Goal: Find specific page/section: Find specific page/section

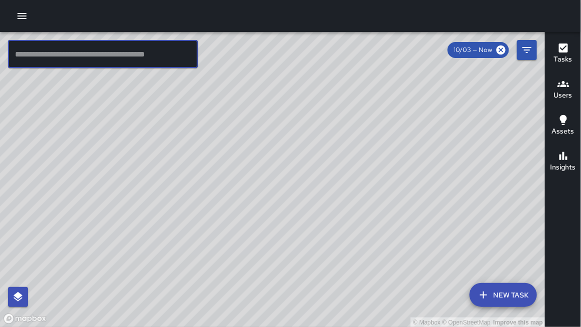
click at [87, 59] on input "text" at bounding box center [103, 54] width 190 height 28
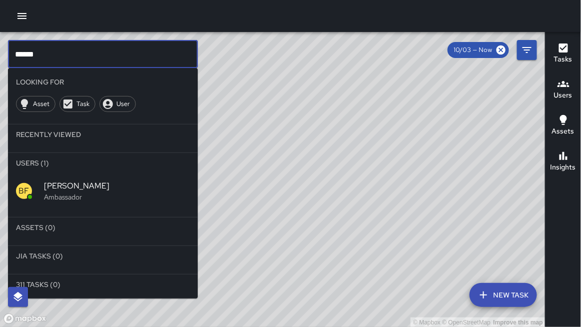
type input "******"
click at [71, 209] on hr at bounding box center [103, 213] width 190 height 8
click at [88, 187] on span "[PERSON_NAME]" at bounding box center [117, 186] width 146 height 12
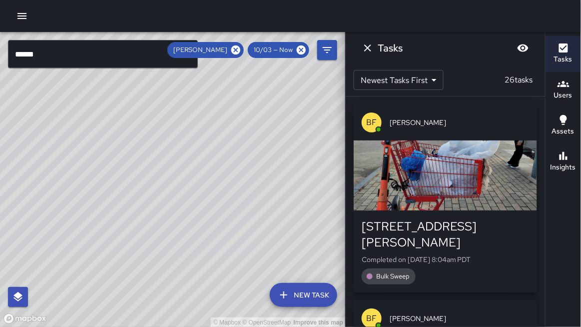
drag, startPoint x: 190, startPoint y: 114, endPoint x: 243, endPoint y: 191, distance: 93.7
click at [243, 191] on div "© Mapbox © OpenStreetMap Improve this map" at bounding box center [173, 179] width 346 height 295
drag, startPoint x: 234, startPoint y: 175, endPoint x: 216, endPoint y: 160, distance: 23.4
click at [216, 160] on div "© Mapbox © OpenStreetMap Improve this map" at bounding box center [173, 179] width 346 height 295
drag, startPoint x: 246, startPoint y: 129, endPoint x: 241, endPoint y: 158, distance: 29.4
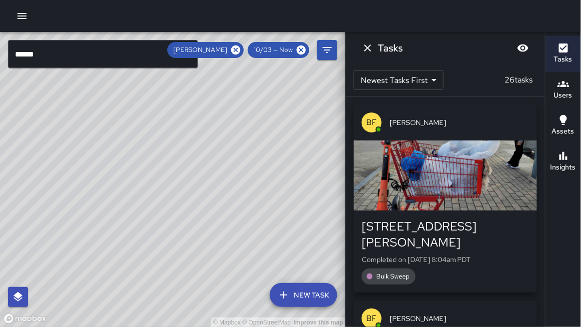
click at [242, 156] on div "© Mapbox © OpenStreetMap Improve this map" at bounding box center [173, 179] width 346 height 295
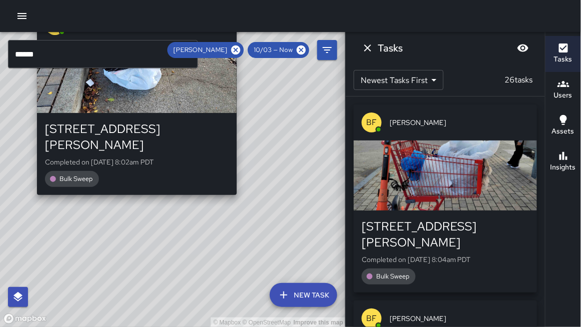
drag, startPoint x: 277, startPoint y: 173, endPoint x: 229, endPoint y: 183, distance: 48.6
click at [229, 184] on div "© Mapbox © OpenStreetMap Improve this map BF [PERSON_NAME] [STREET_ADDRESS][PER…" at bounding box center [173, 179] width 346 height 295
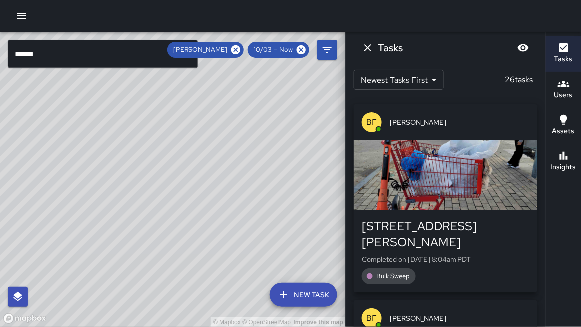
drag, startPoint x: 218, startPoint y: 139, endPoint x: 208, endPoint y: 182, distance: 44.1
click at [208, 182] on div "© Mapbox © OpenStreetMap Improve this map" at bounding box center [173, 179] width 346 height 295
drag, startPoint x: 207, startPoint y: 157, endPoint x: 208, endPoint y: 191, distance: 34.0
click at [208, 191] on div "© Mapbox © OpenStreetMap Improve this map" at bounding box center [173, 179] width 346 height 295
click at [362, 48] on icon "Dismiss" at bounding box center [368, 48] width 12 height 12
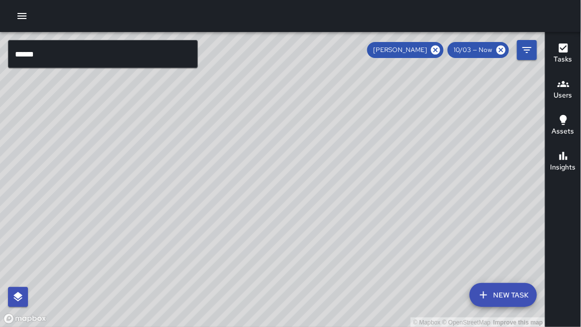
drag, startPoint x: 501, startPoint y: 49, endPoint x: 484, endPoint y: 51, distance: 17.1
click at [500, 49] on icon at bounding box center [501, 49] width 11 height 11
click at [436, 49] on icon at bounding box center [435, 49] width 11 height 11
drag, startPoint x: 217, startPoint y: 205, endPoint x: 228, endPoint y: 136, distance: 69.9
click at [226, 132] on div "© Mapbox © OpenStreetMap Improve this map" at bounding box center [273, 179] width 546 height 295
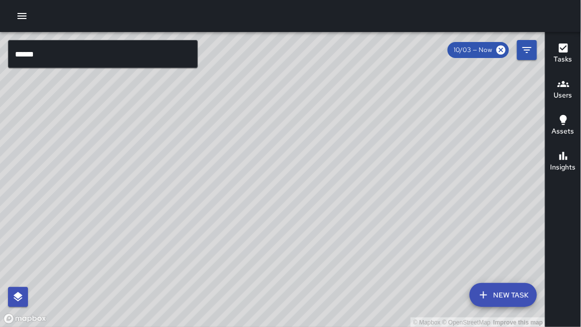
drag, startPoint x: 241, startPoint y: 121, endPoint x: 223, endPoint y: 147, distance: 31.7
click at [223, 147] on div "© Mapbox © OpenStreetMap Improve this map" at bounding box center [273, 179] width 546 height 295
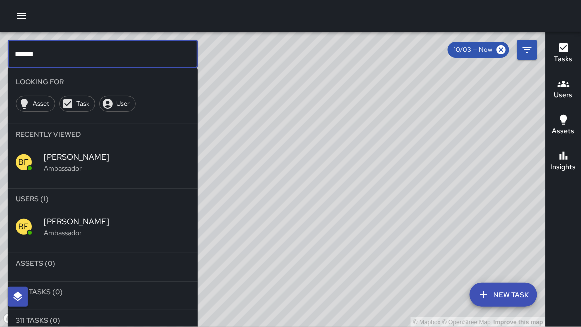
drag, startPoint x: 38, startPoint y: 55, endPoint x: 5, endPoint y: 53, distance: 32.6
click at [4, 53] on div "© Mapbox © OpenStreetMap Improve this map ****** ​ Looking For Asset Task User …" at bounding box center [272, 179] width 545 height 295
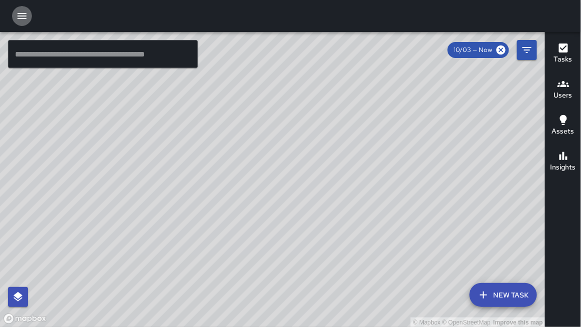
click at [29, 16] on button "button" at bounding box center [22, 16] width 20 height 20
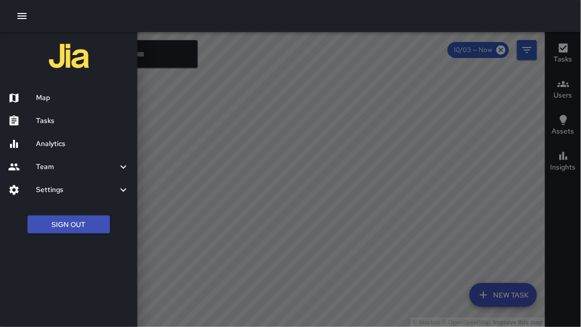
click at [50, 96] on h6 "Map" at bounding box center [82, 97] width 93 height 11
